Goal: Transaction & Acquisition: Purchase product/service

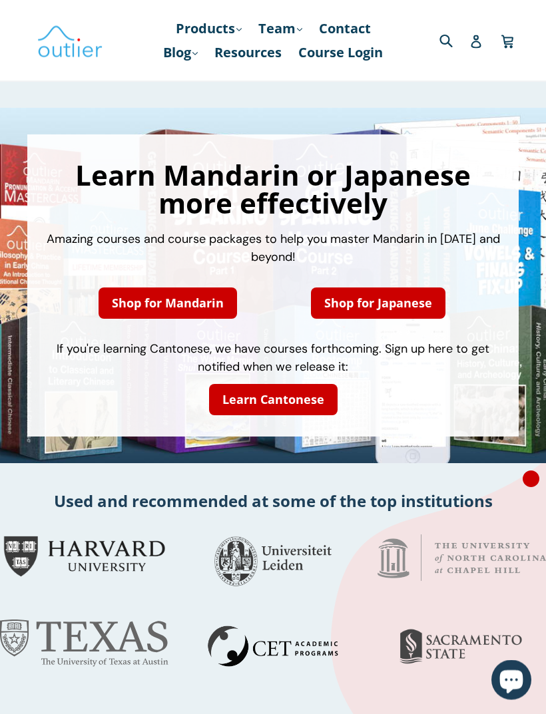
scroll to position [2, 0]
click at [116, 306] on link "Shop for Mandarin" at bounding box center [168, 303] width 138 height 31
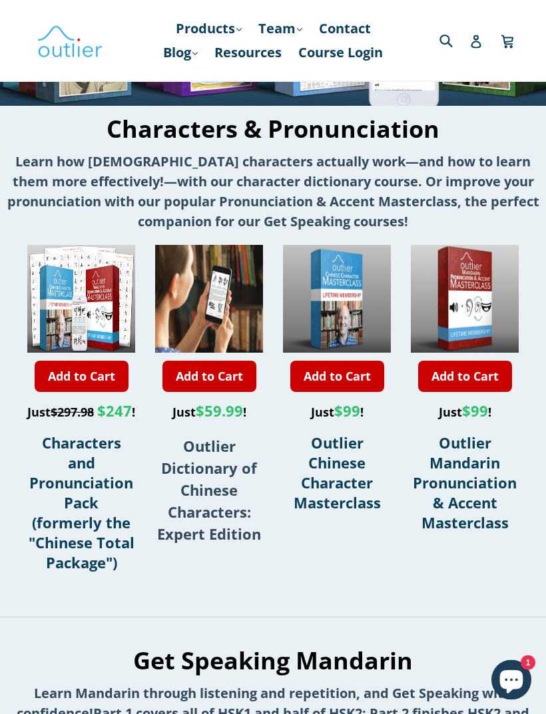
scroll to position [337, 0]
click at [196, 481] on strong "Outlier Dictionary of Chinese Characters: Expert Edition" at bounding box center [209, 490] width 104 height 108
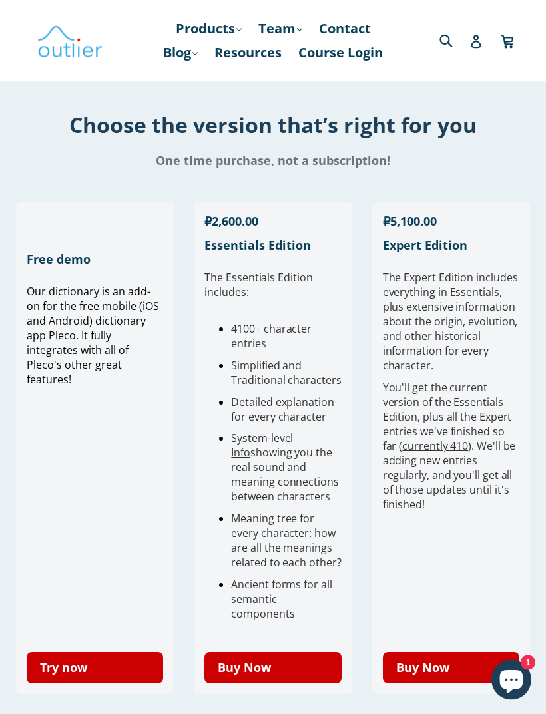
scroll to position [340, 0]
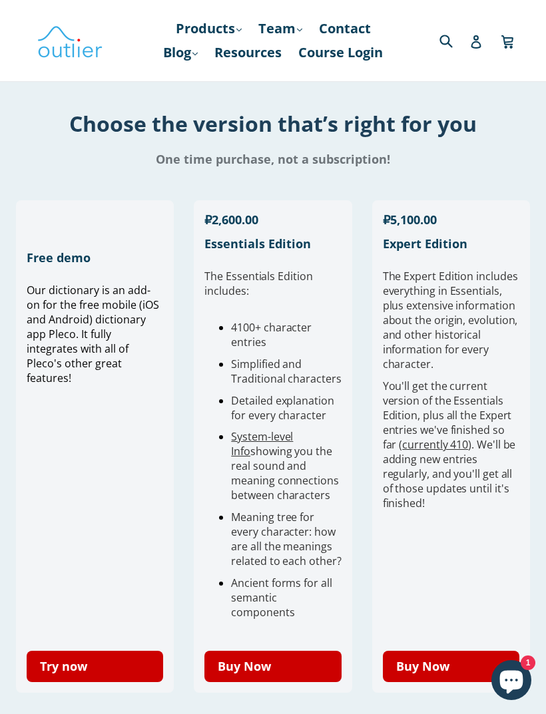
click at [296, 662] on link "Buy Now" at bounding box center [272, 666] width 136 height 31
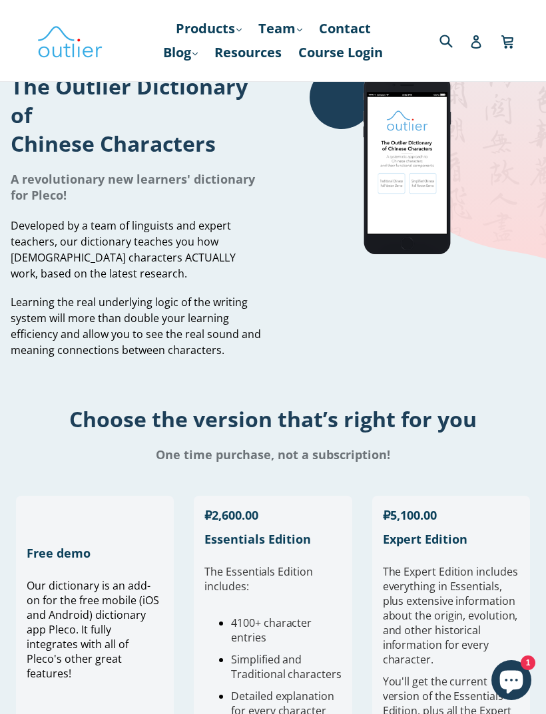
scroll to position [0, 0]
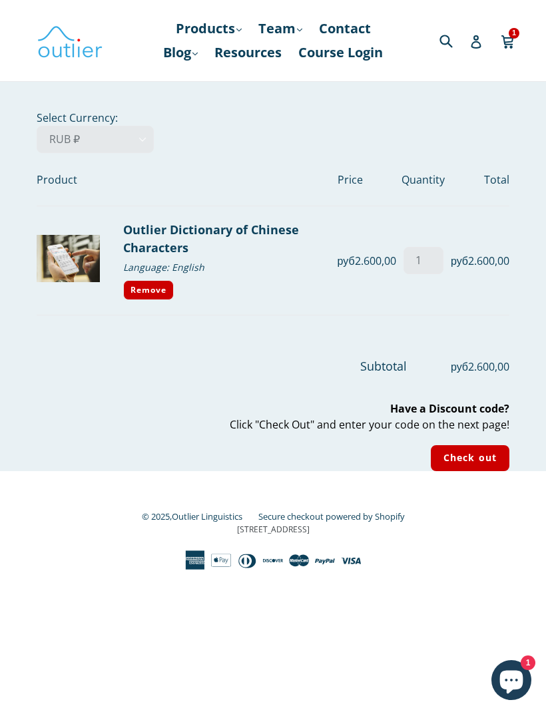
click at [483, 450] on input "Check out" at bounding box center [470, 458] width 79 height 26
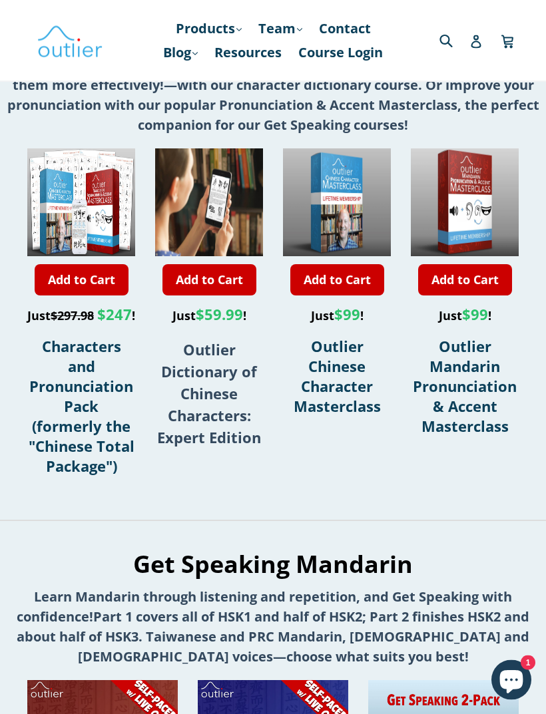
scroll to position [433, 0]
click at [194, 413] on strong "Outlier Dictionary of Chinese Characters: Expert Edition" at bounding box center [209, 394] width 104 height 108
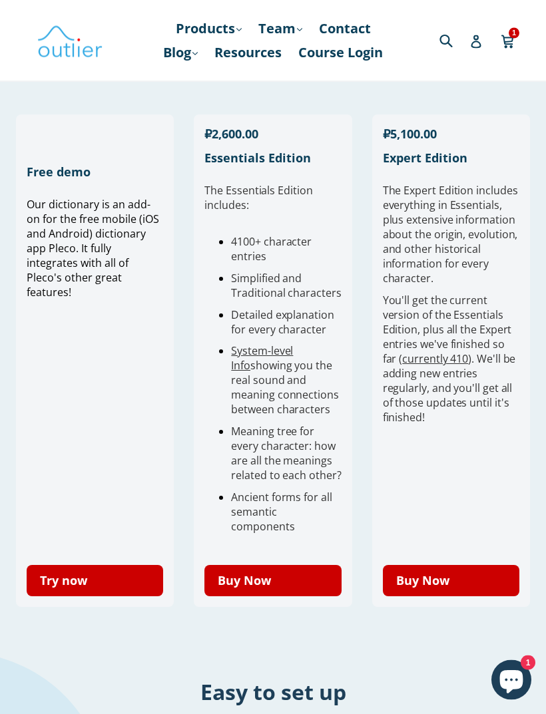
scroll to position [426, 0]
click at [435, 363] on link "currently 410" at bounding box center [435, 359] width 66 height 15
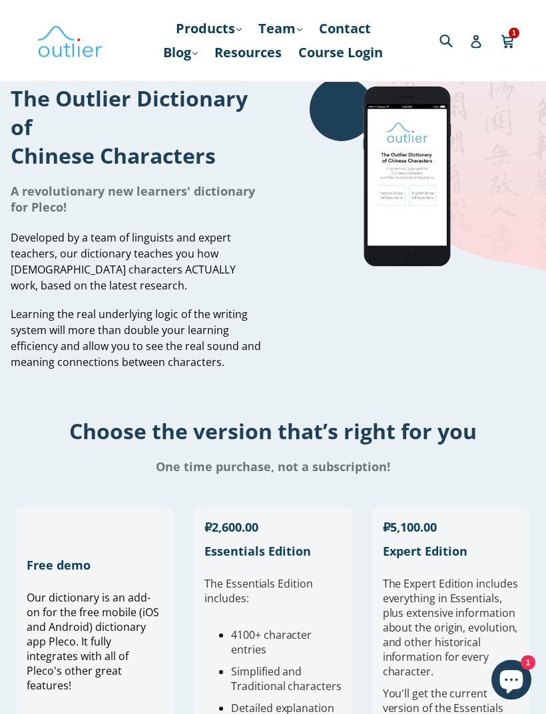
scroll to position [0, 0]
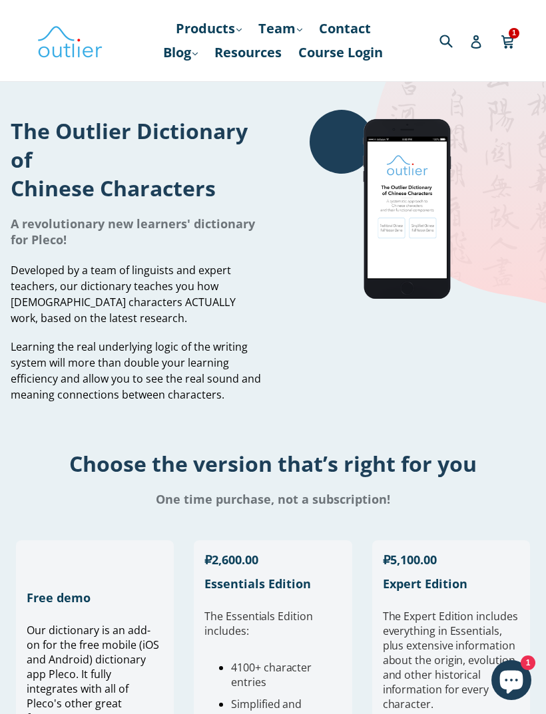
click at [57, 60] on img at bounding box center [70, 40] width 67 height 39
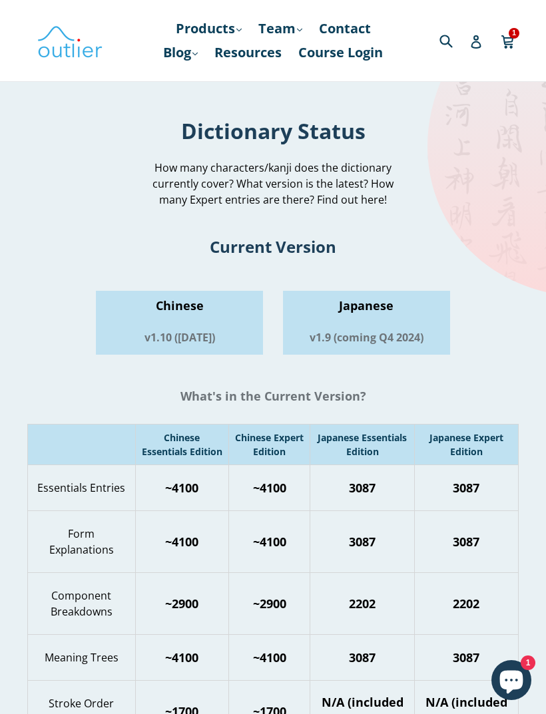
click at [361, 194] on span "How many characters/kanji does the dictionary currently cover? What version is …" at bounding box center [272, 183] width 241 height 47
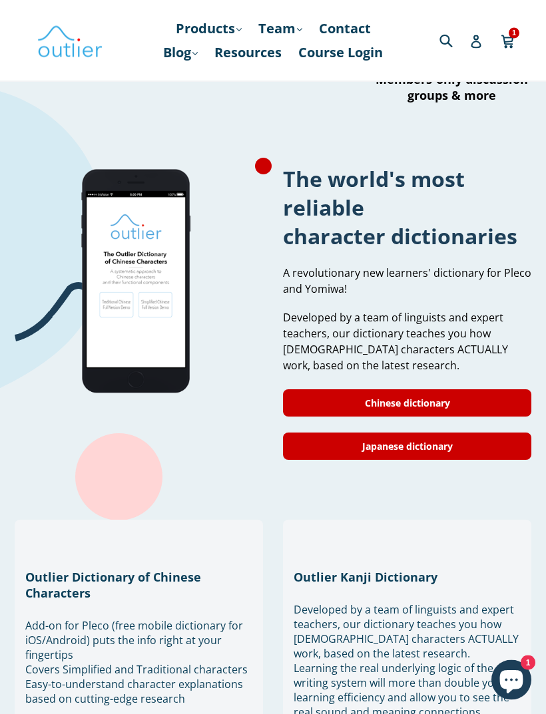
scroll to position [1031, 0]
click at [404, 417] on link "Chinese dictionary" at bounding box center [407, 402] width 248 height 27
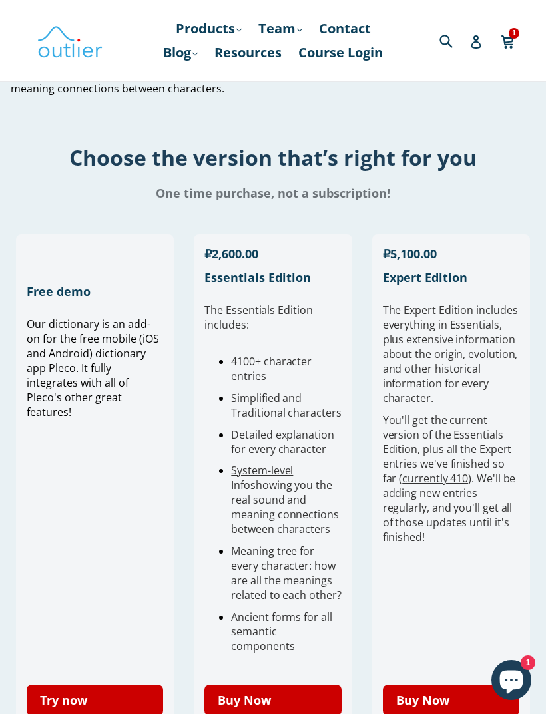
scroll to position [302, 0]
